Goal: Information Seeking & Learning: Find specific page/section

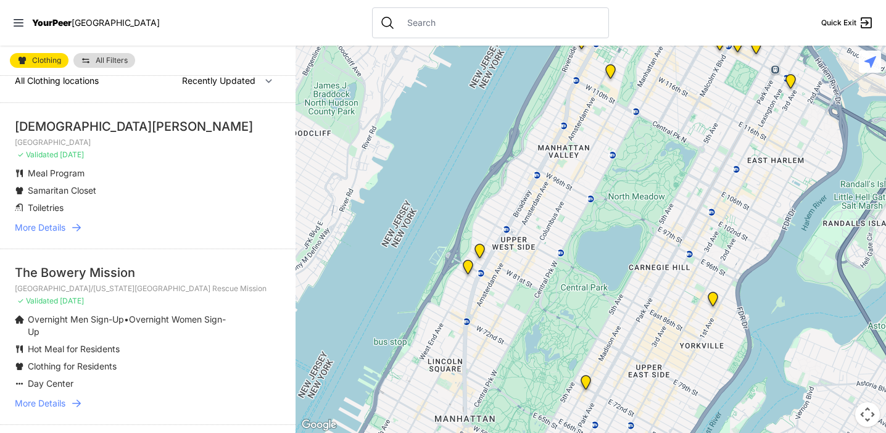
scroll to position [22, 0]
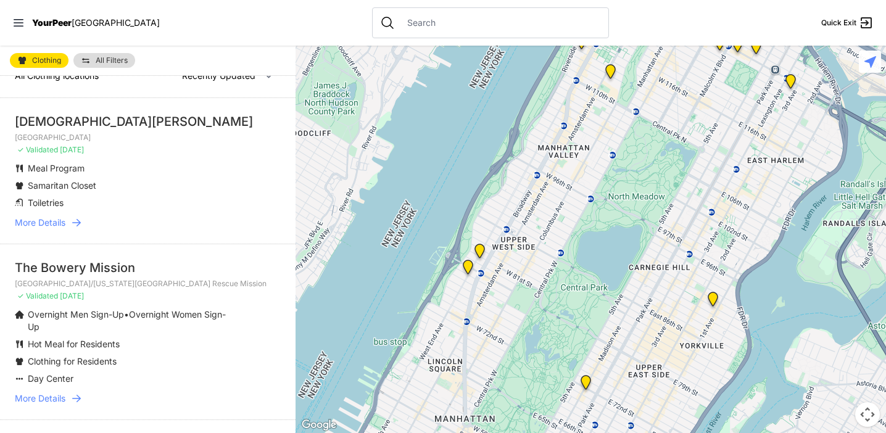
click at [74, 226] on icon at bounding box center [76, 223] width 12 height 12
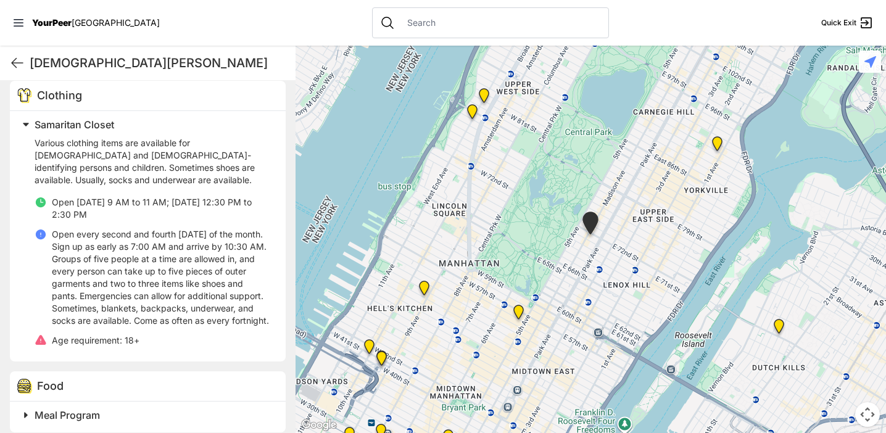
scroll to position [395, 0]
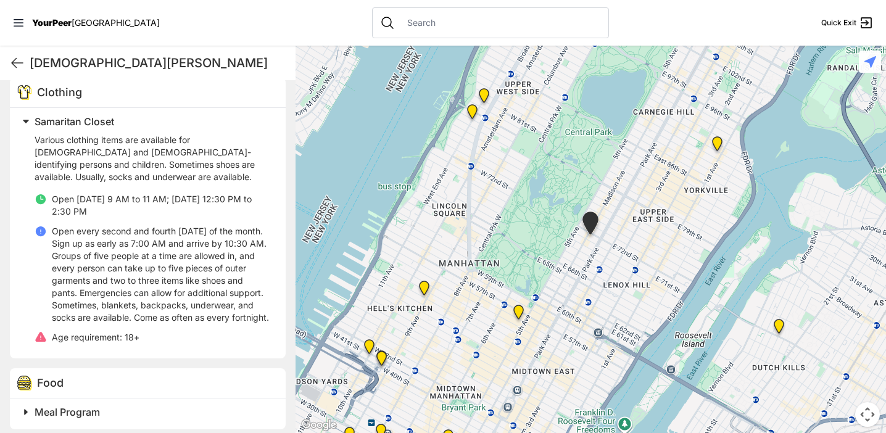
select select "recentlyUpdated"
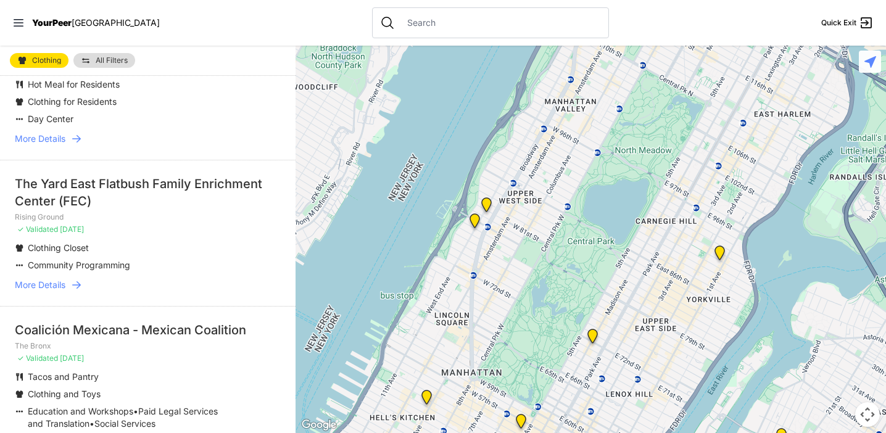
scroll to position [290, 0]
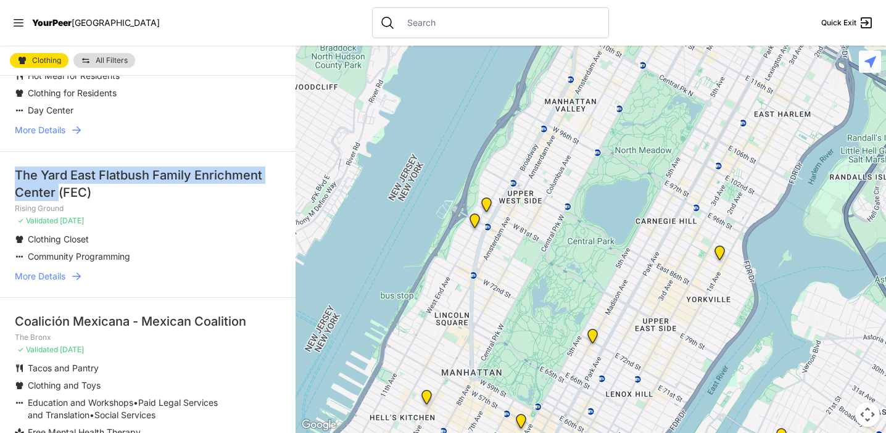
drag, startPoint x: 60, startPoint y: 191, endPoint x: 12, endPoint y: 175, distance: 50.9
click at [12, 175] on li "The Yard East Flatbush Family Enrichment Center (FEC) Rising Ground ✓ Validated…" at bounding box center [148, 224] width 296 height 146
copy div "The Yard East Flatbush Family Enrichment Center"
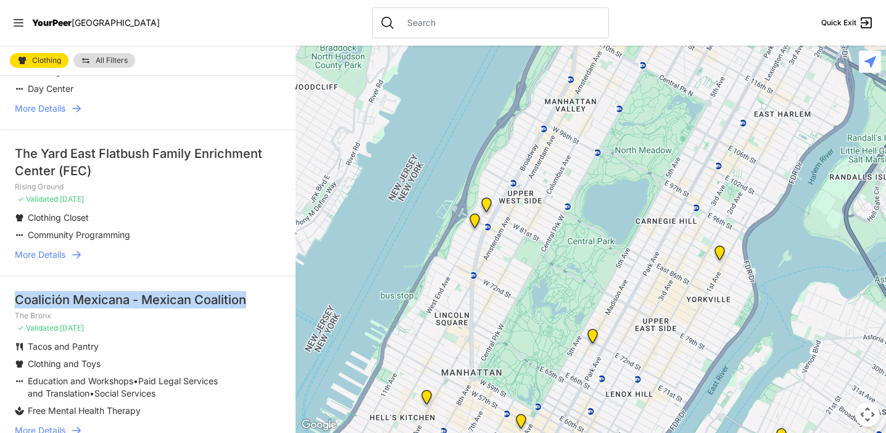
drag, startPoint x: 10, startPoint y: 299, endPoint x: 249, endPoint y: 297, distance: 238.8
click at [249, 297] on li "Coalición Mexicana - Mexican Coalition The Bronx ✓ Validated [DATE] Tacos and P…" at bounding box center [148, 364] width 296 height 176
copy div "Coalición Mexicana - Mexican Coalition"
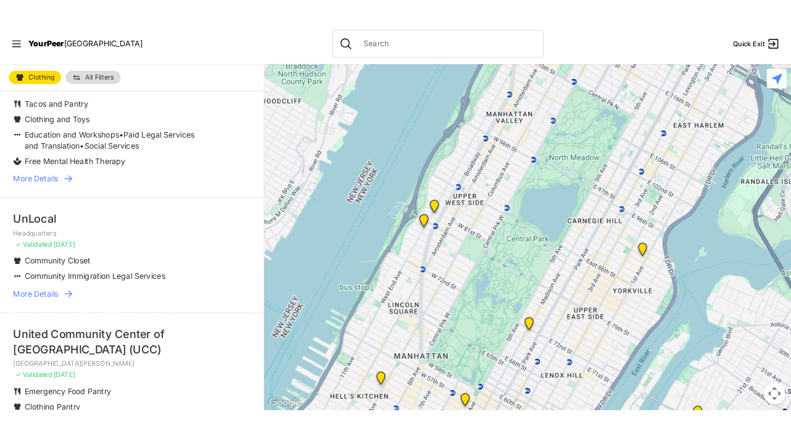
scroll to position [578, 0]
